Goal: Task Accomplishment & Management: Manage account settings

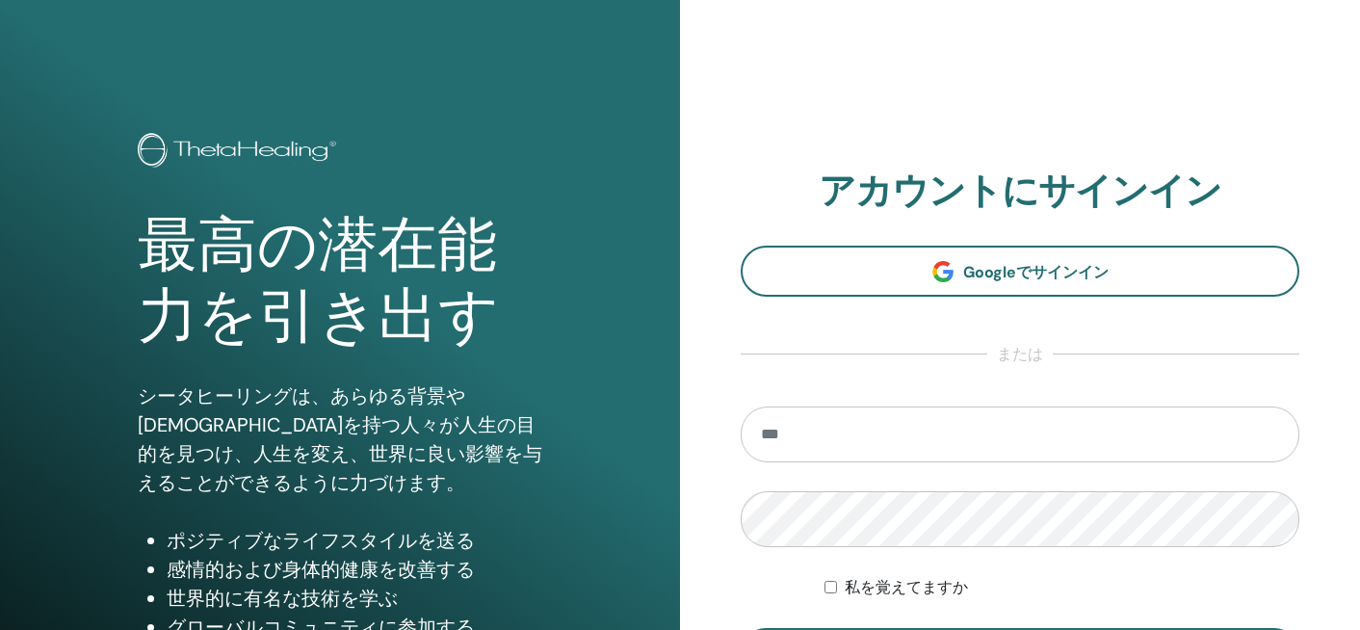
click at [907, 238] on section "アカウントにサインイン Googleでサインイン または 私を覚えてますか サインイン" at bounding box center [1020, 423] width 559 height 509
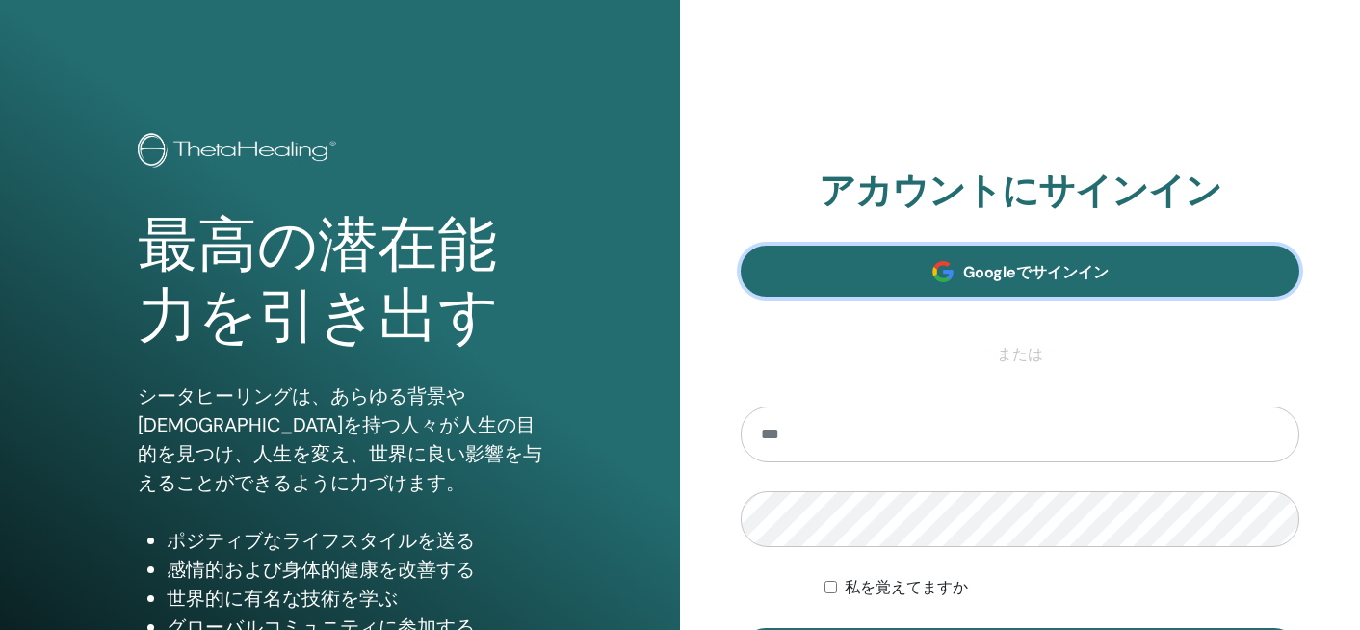
click at [900, 264] on link "Googleでサインイン" at bounding box center [1020, 271] width 559 height 51
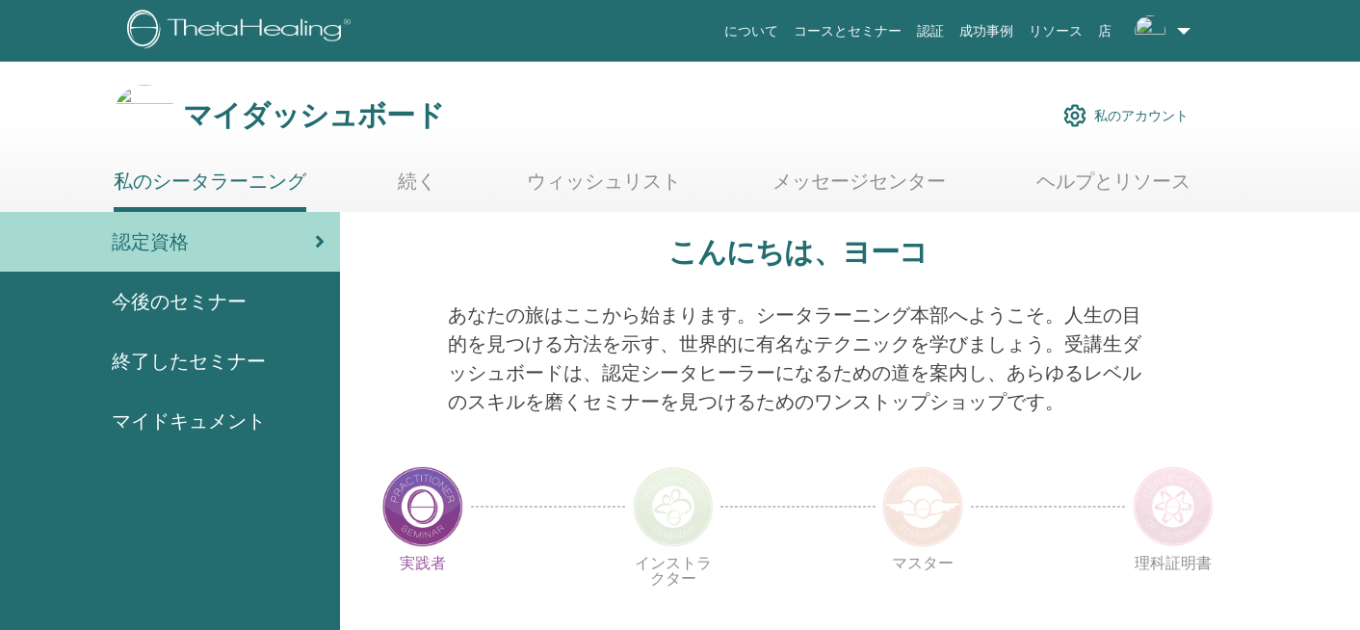
click at [291, 358] on div "終了したセミナー" at bounding box center [169, 361] width 309 height 29
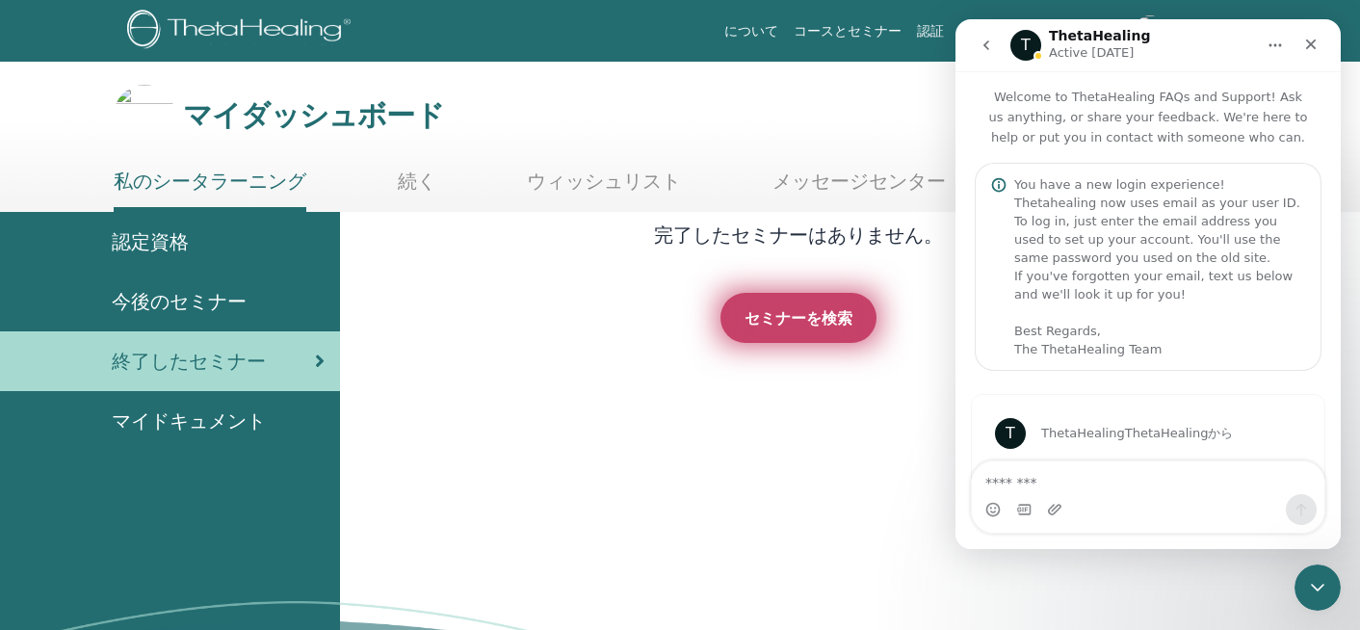
scroll to position [129, 0]
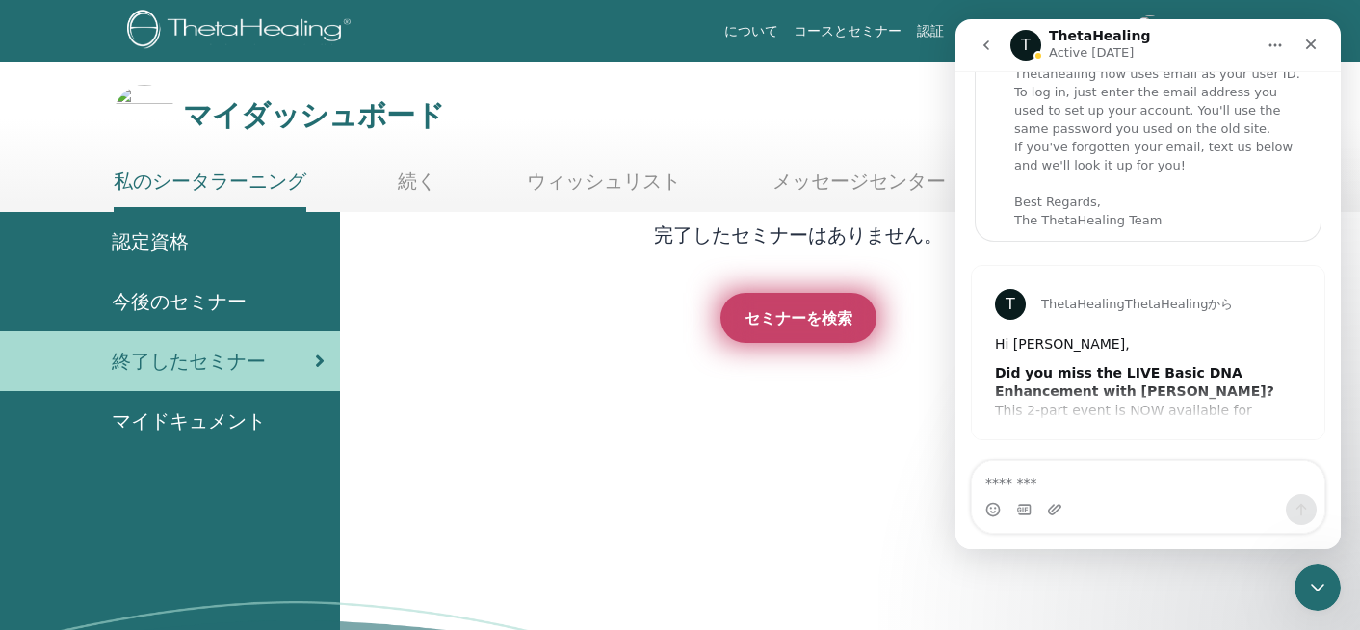
click at [768, 316] on font "セミナーを検索" at bounding box center [798, 318] width 108 height 20
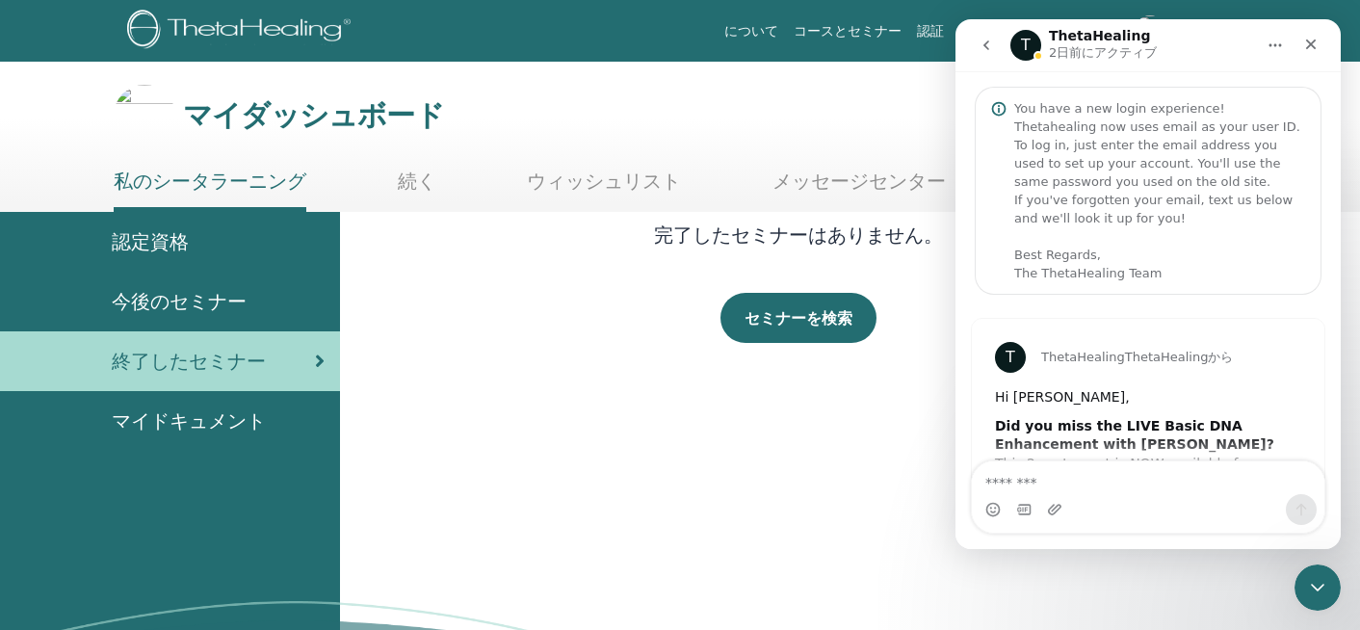
scroll to position [53, 0]
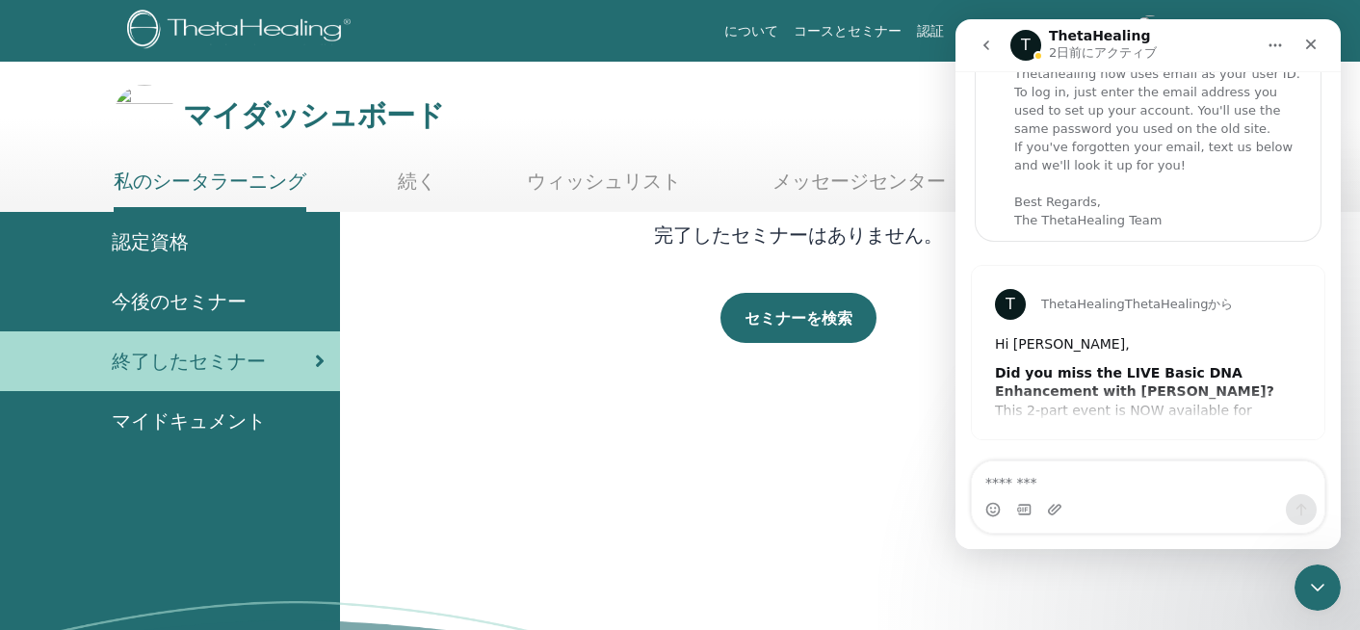
click at [248, 429] on font "マイドキュメント" at bounding box center [189, 420] width 154 height 25
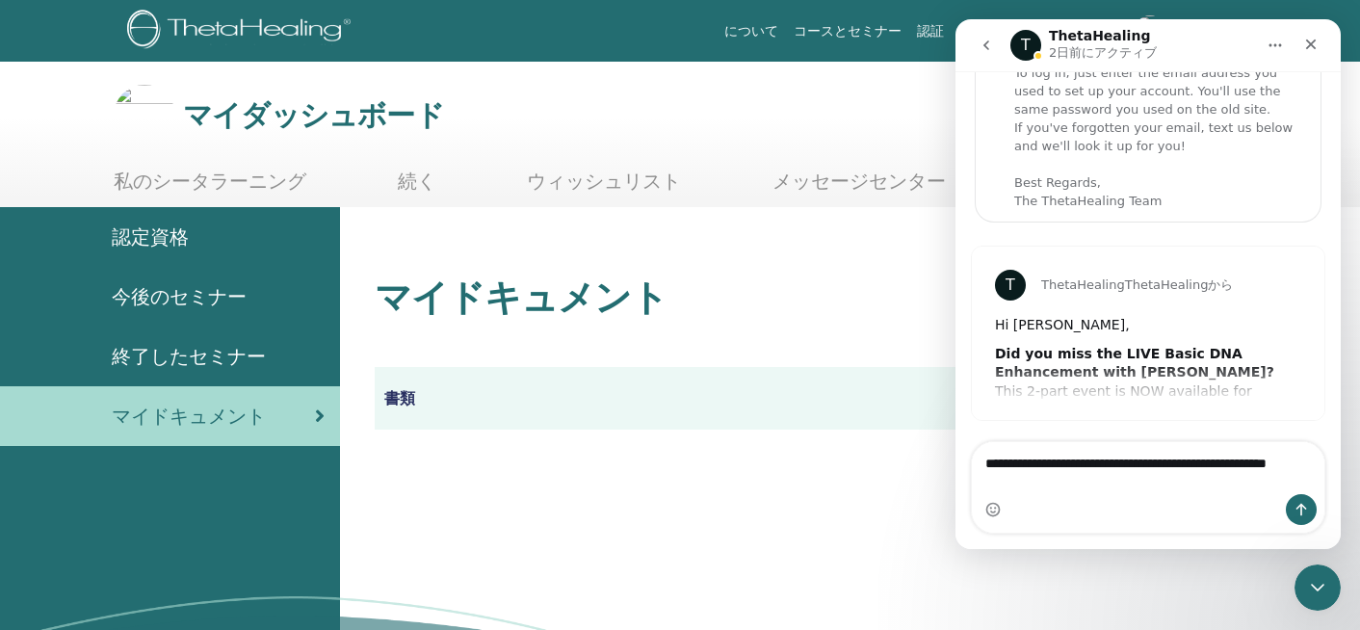
scroll to position [91, 0]
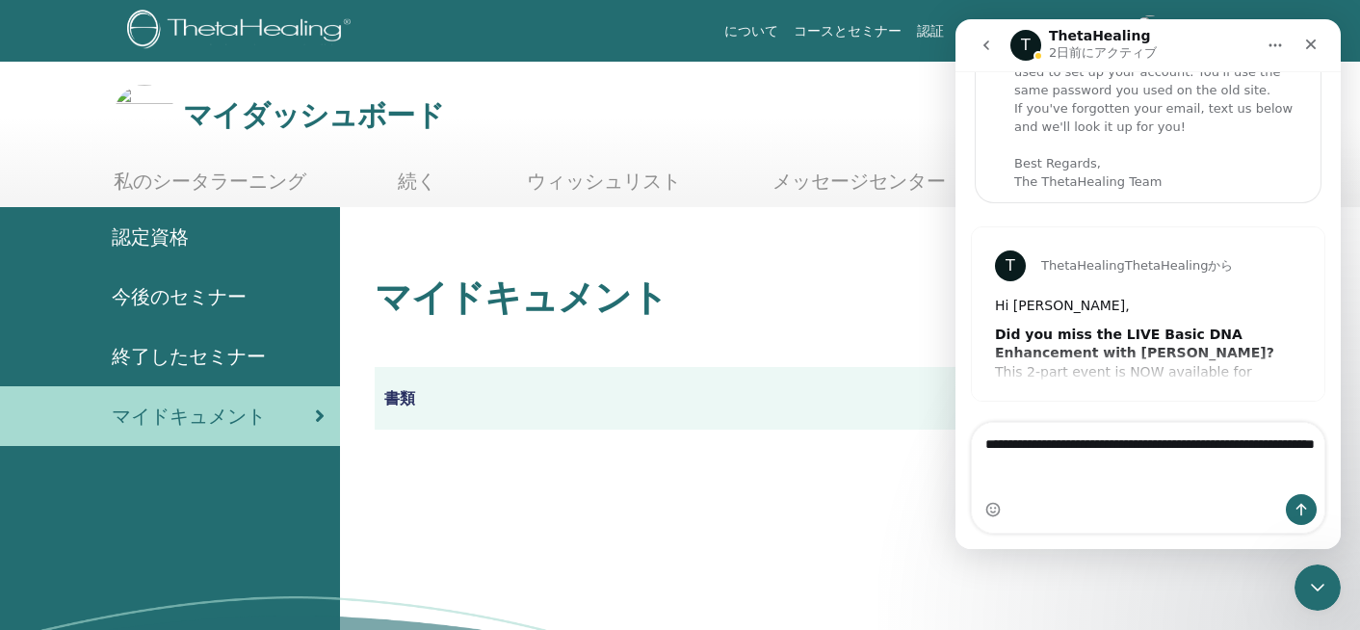
click at [1246, 460] on textarea "**********" at bounding box center [1148, 458] width 352 height 71
type textarea "**********"
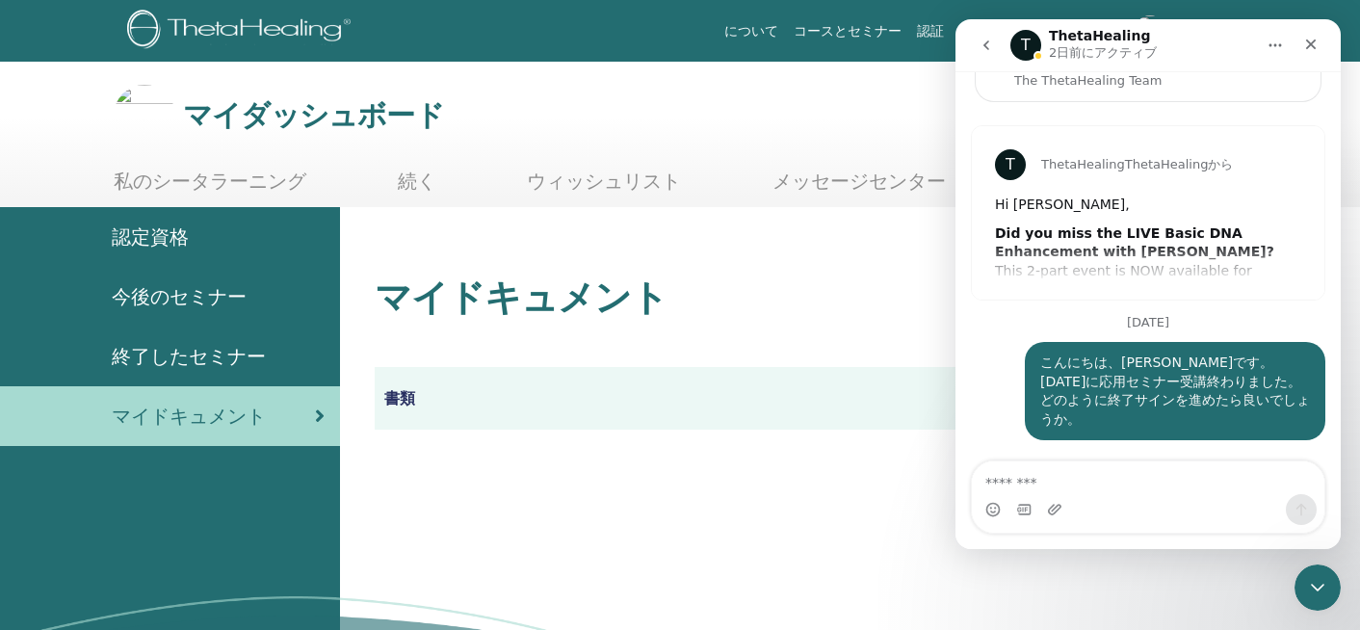
scroll to position [193, 0]
click at [1174, 251] on div "T ThetaHealing ThetaHealingから Hi [PERSON_NAME], Did you miss the LIVE Basic DNA…" at bounding box center [1148, 212] width 352 height 173
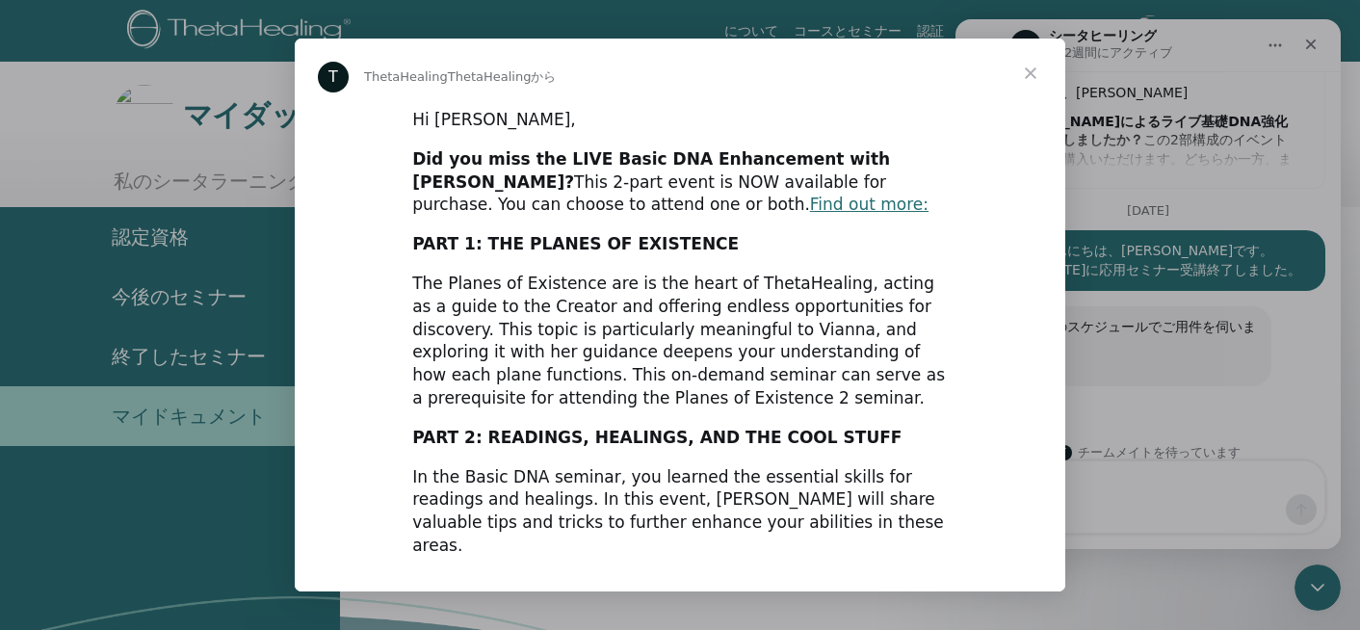
scroll to position [305, 0]
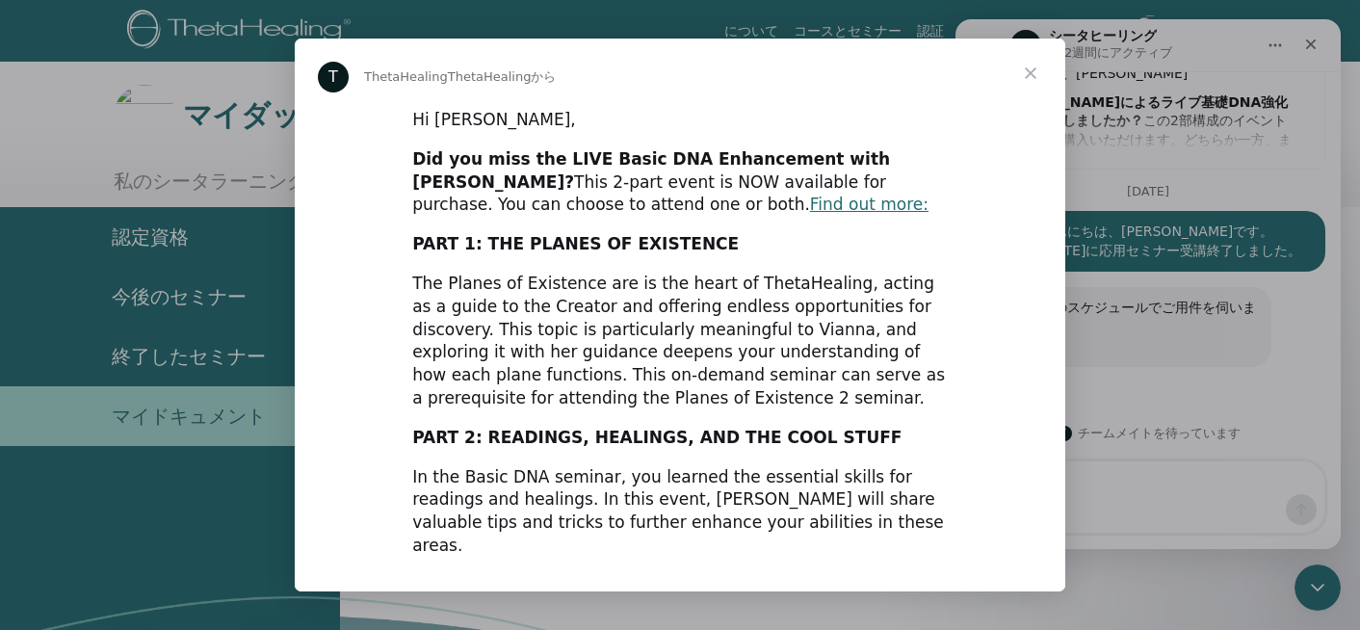
click at [1033, 69] on span "クローズ" at bounding box center [1030, 73] width 69 height 69
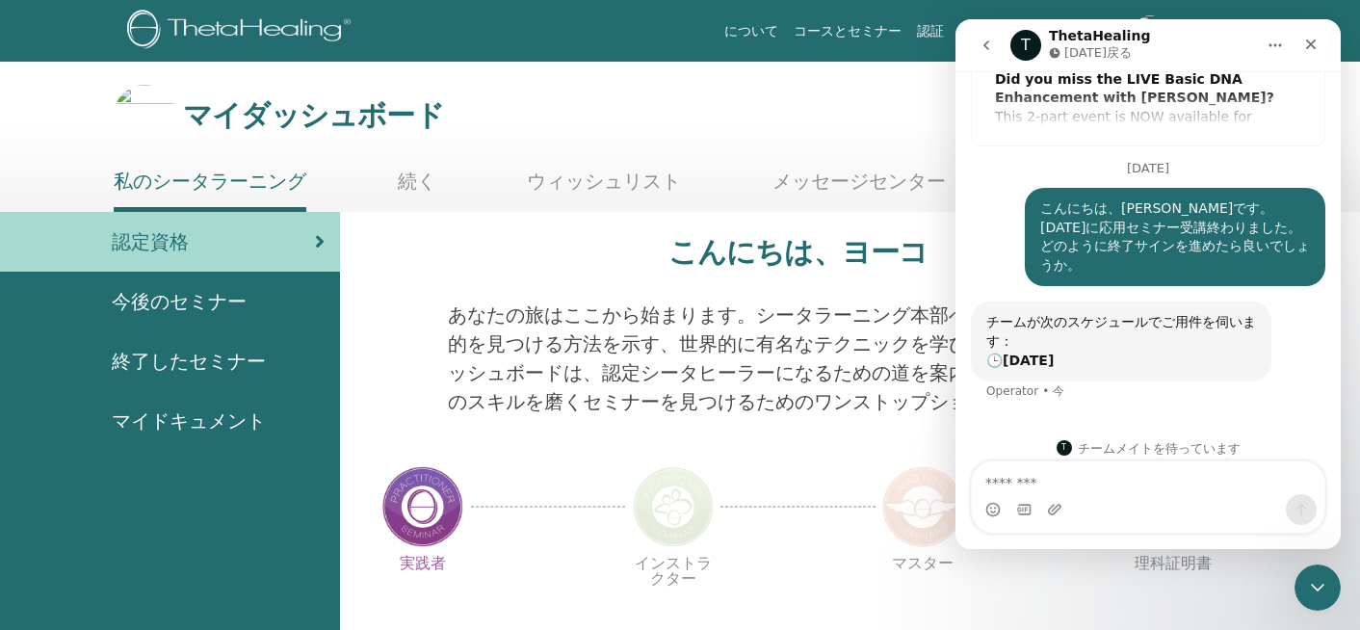
scroll to position [361, 0]
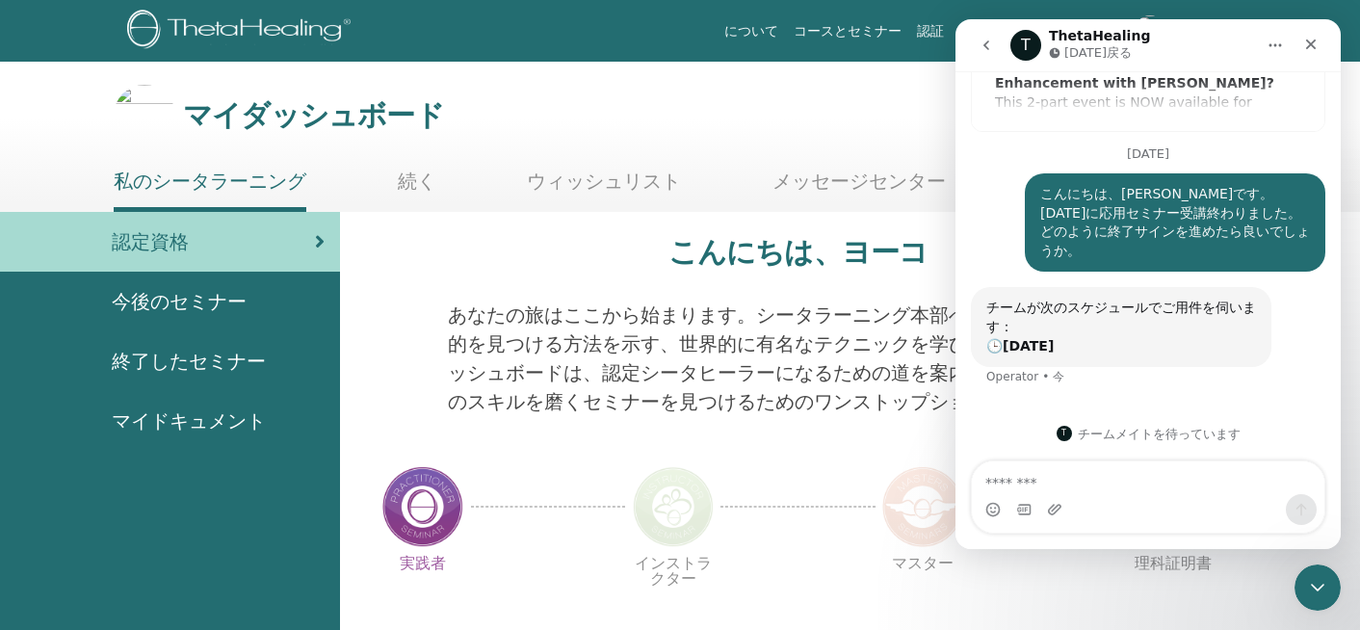
click at [819, 178] on font "メッセージセンター" at bounding box center [858, 181] width 173 height 25
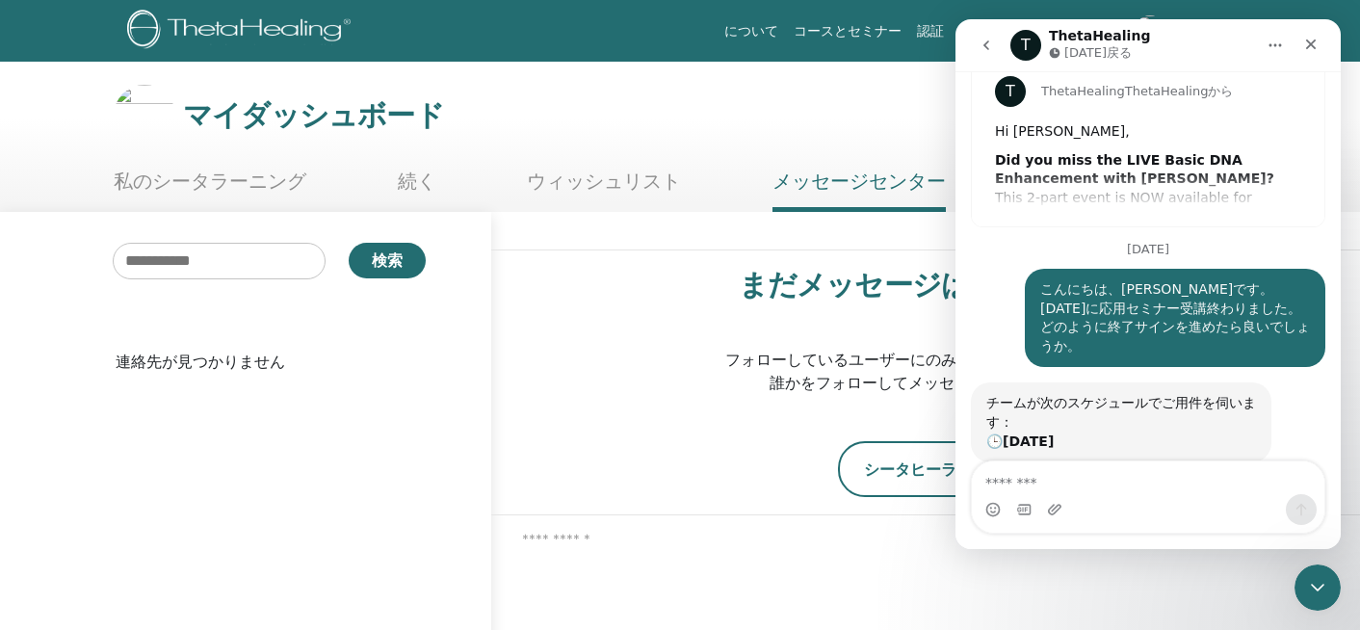
scroll to position [361, 0]
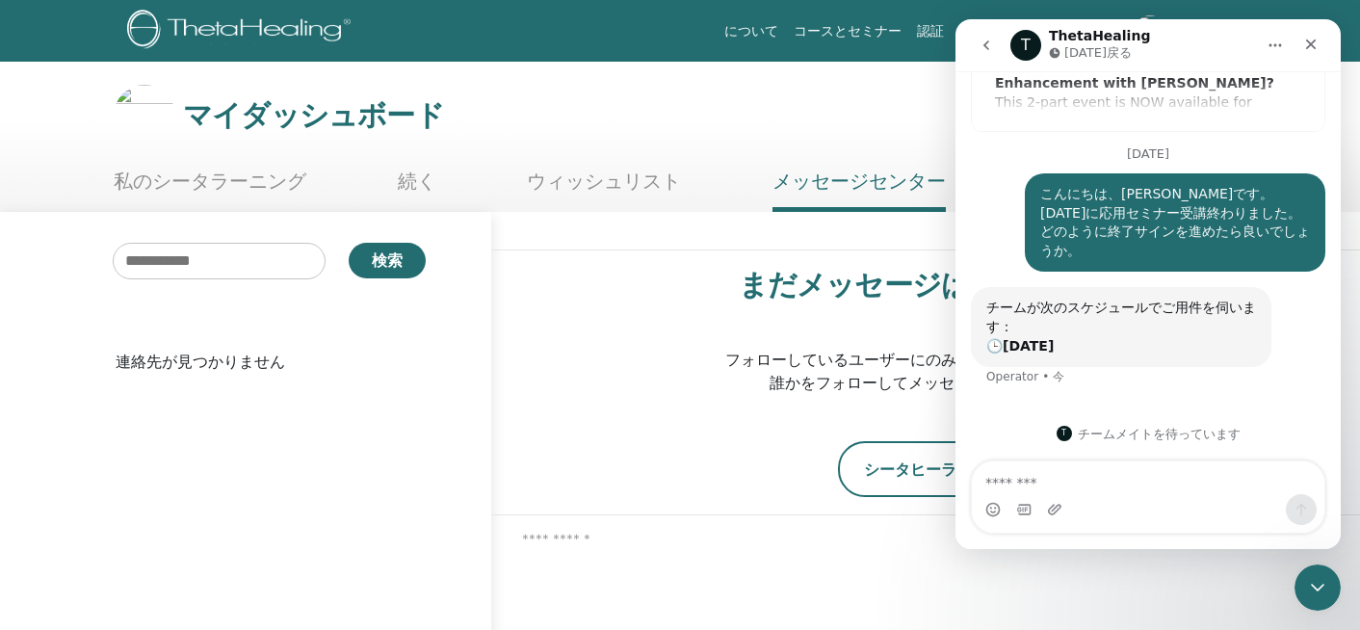
click at [986, 50] on icon "go back" at bounding box center [985, 45] width 15 height 15
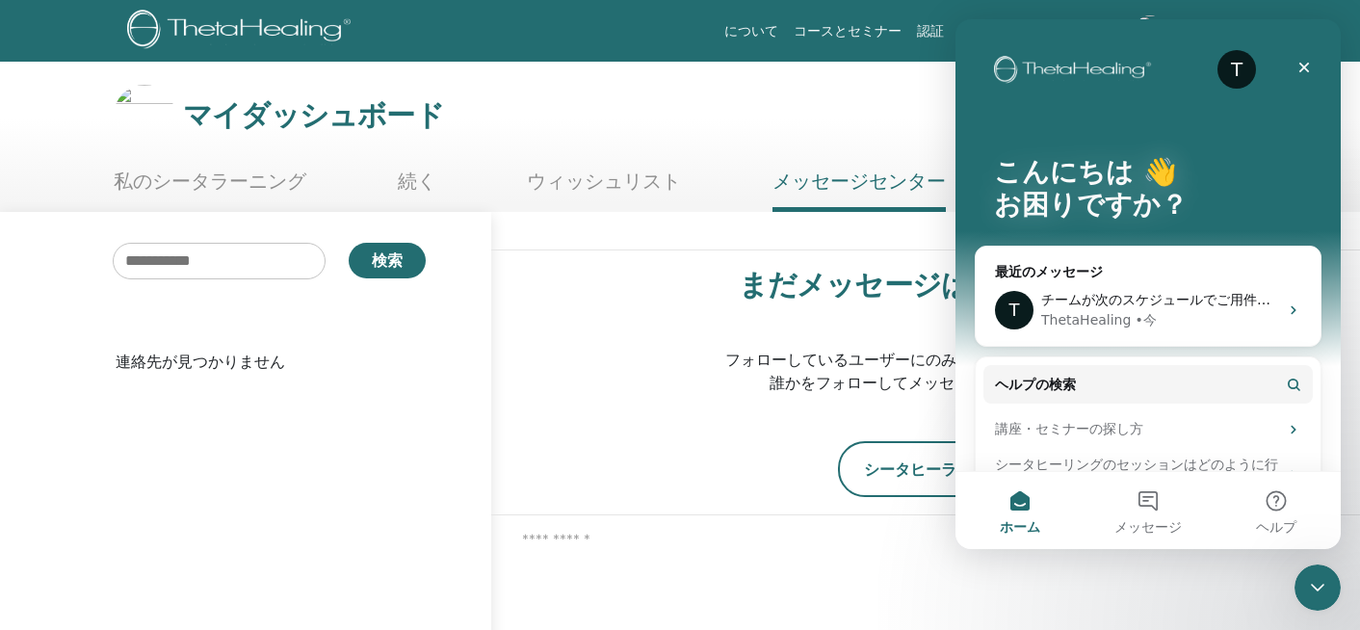
scroll to position [0, 0]
click at [1309, 68] on icon "クローズ" at bounding box center [1303, 67] width 15 height 15
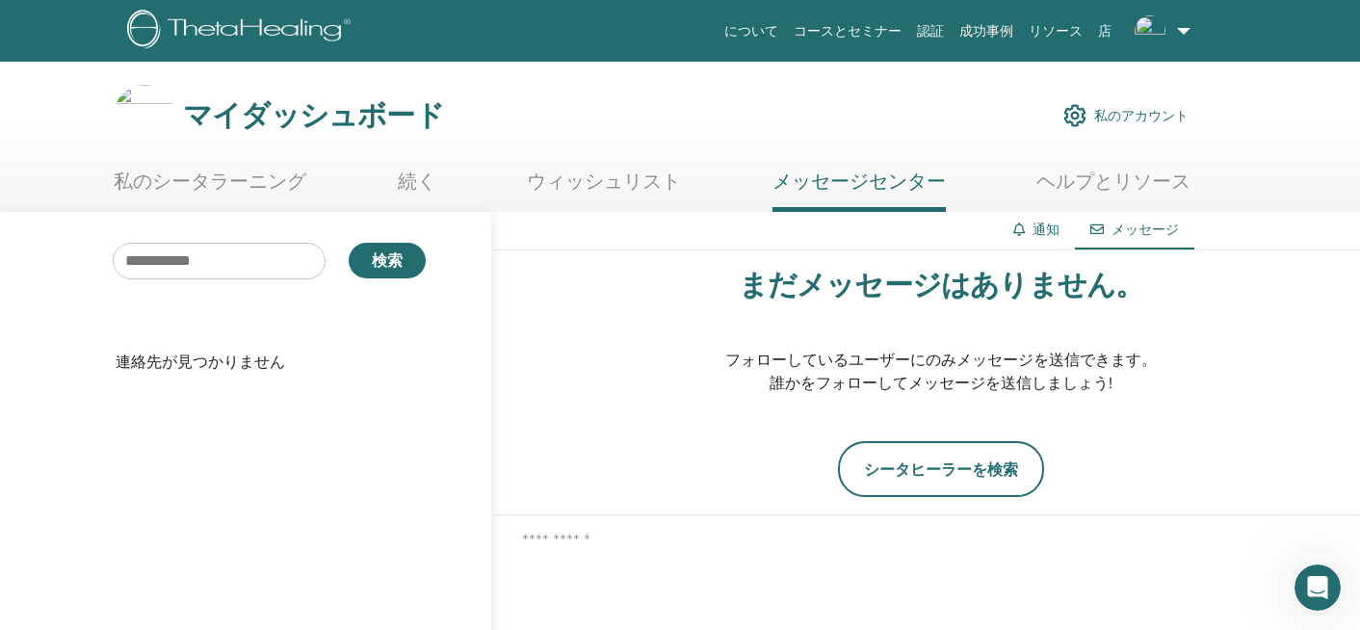
click at [1112, 113] on font "私のアカウント" at bounding box center [1141, 116] width 94 height 17
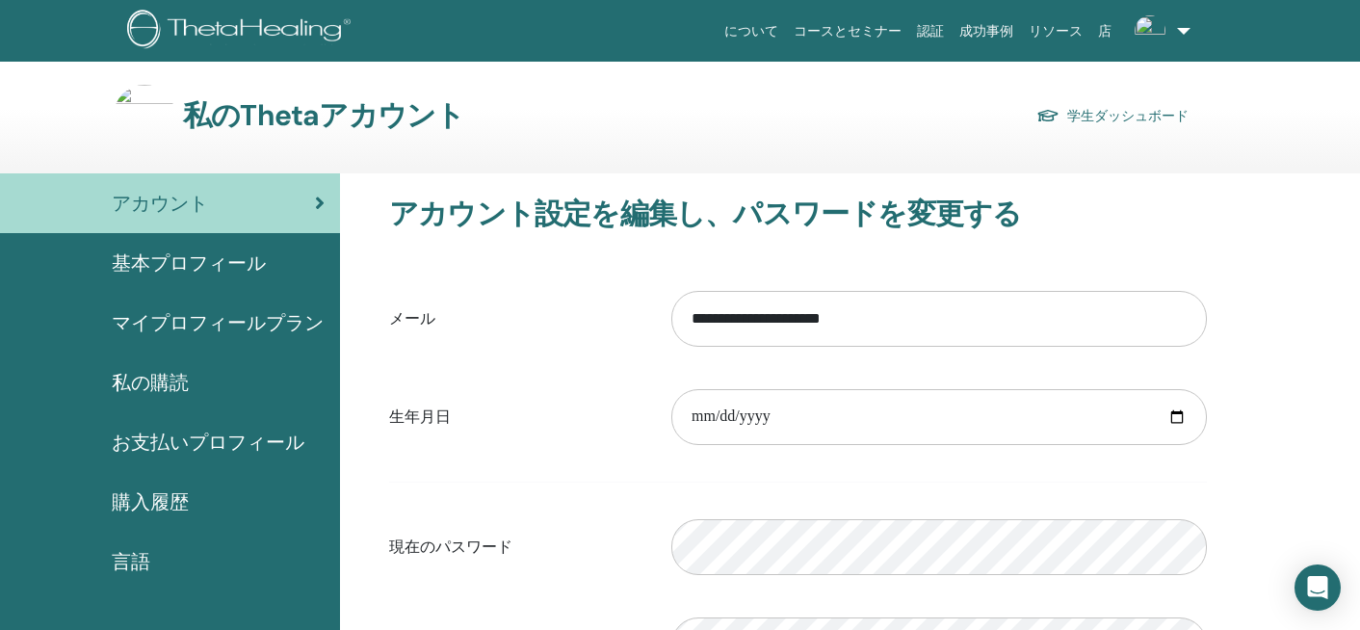
click at [251, 324] on font "マイプロフィールプラン" at bounding box center [218, 322] width 212 height 25
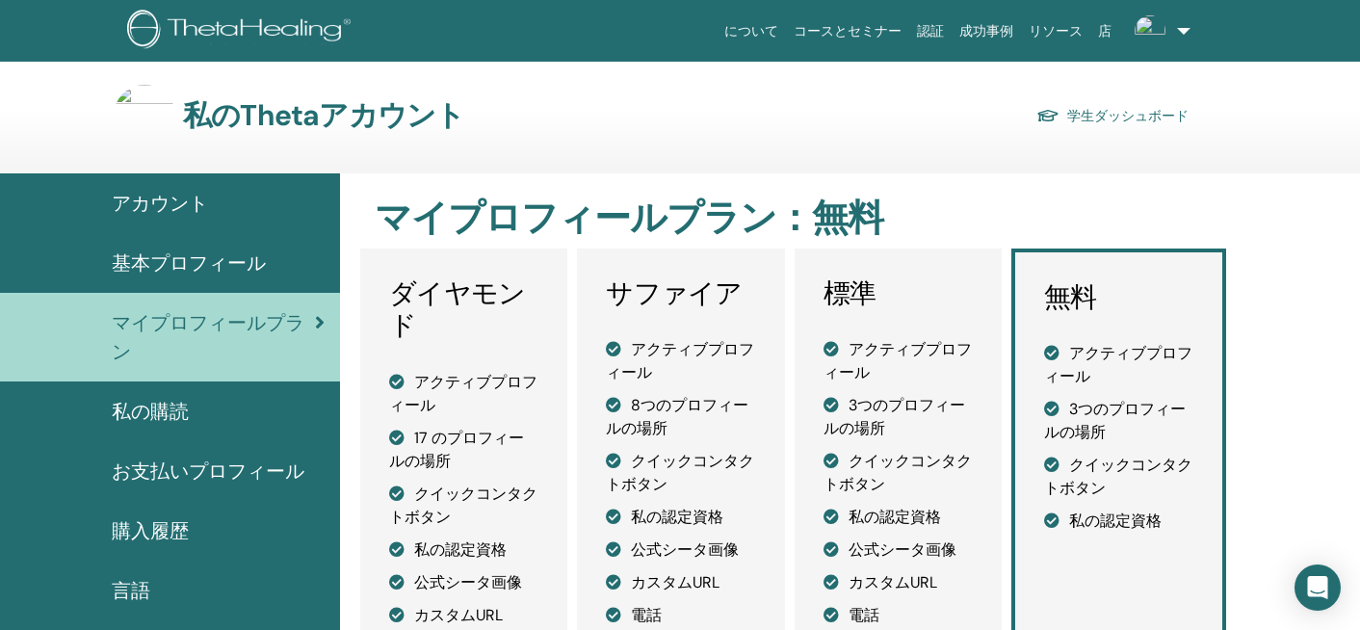
click at [252, 256] on font "基本プロフィール" at bounding box center [189, 262] width 154 height 25
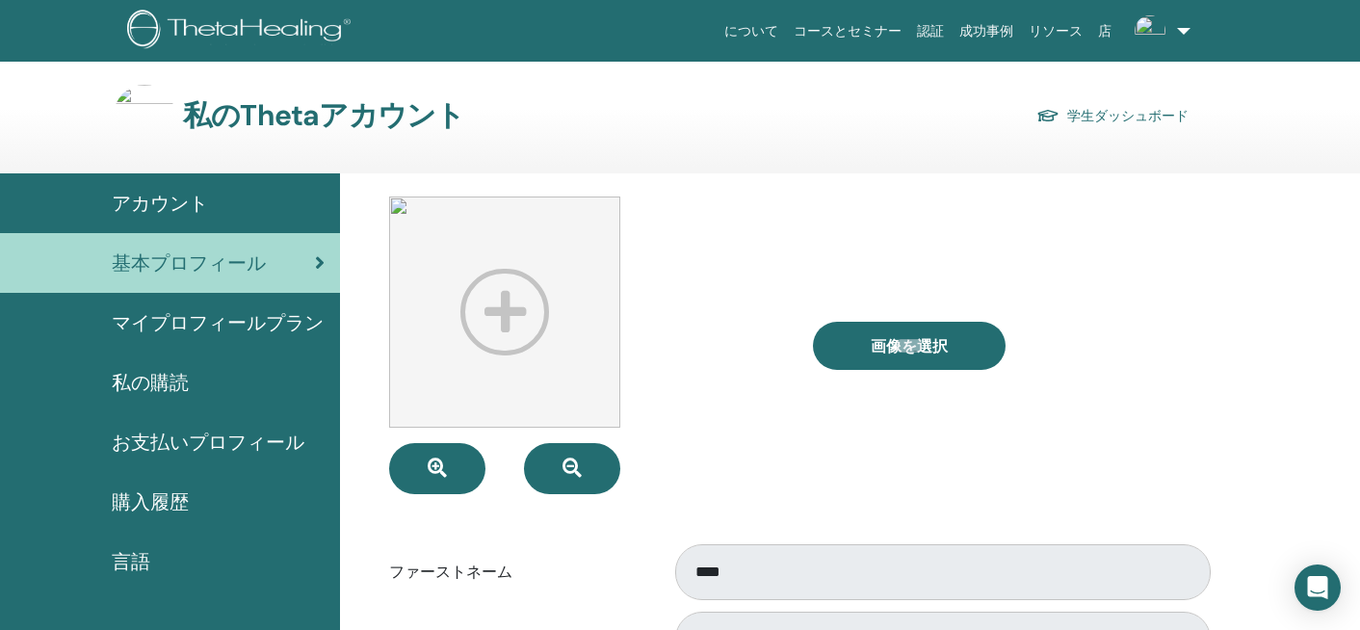
click at [190, 451] on font "お支払いプロフィール" at bounding box center [208, 441] width 193 height 25
